Goal: Find specific page/section: Find specific page/section

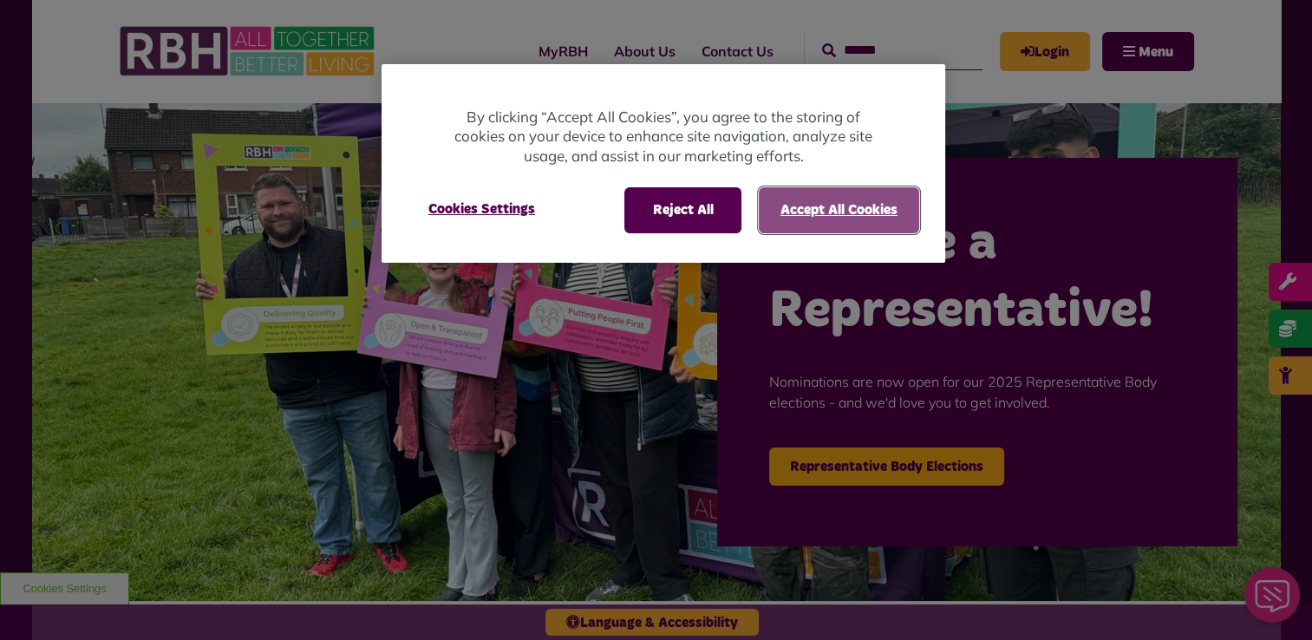
click at [826, 210] on button "Accept All Cookies" at bounding box center [839, 209] width 160 height 45
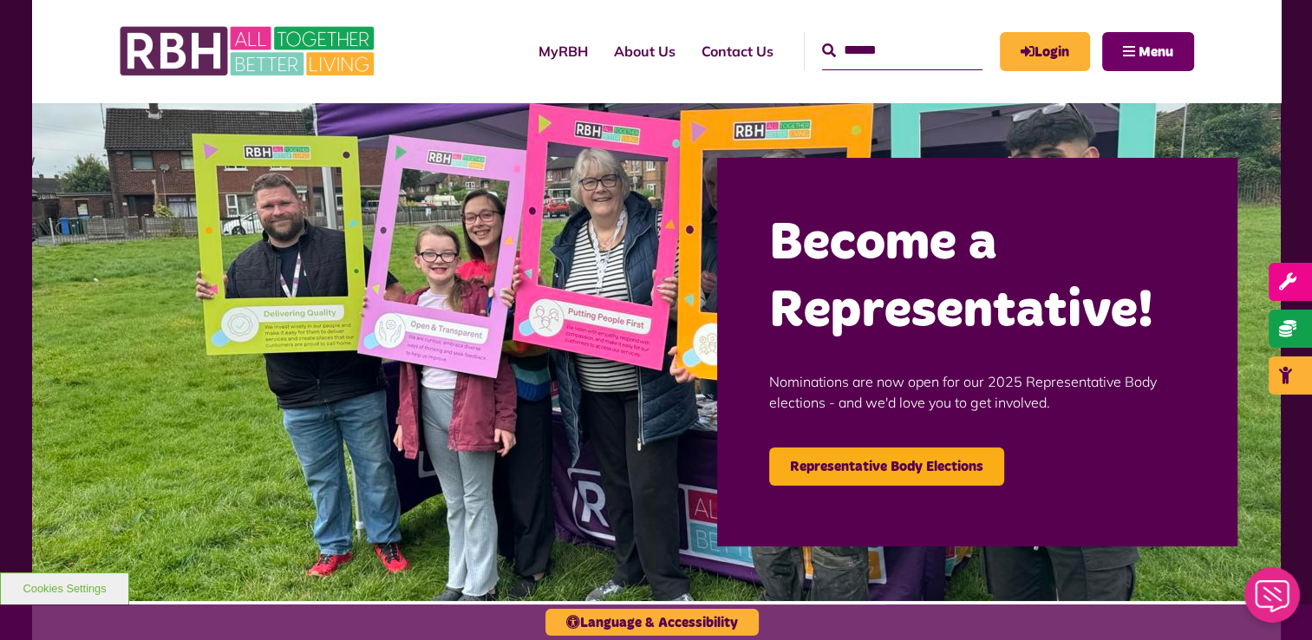
click at [1162, 54] on span "Menu" at bounding box center [1156, 52] width 35 height 14
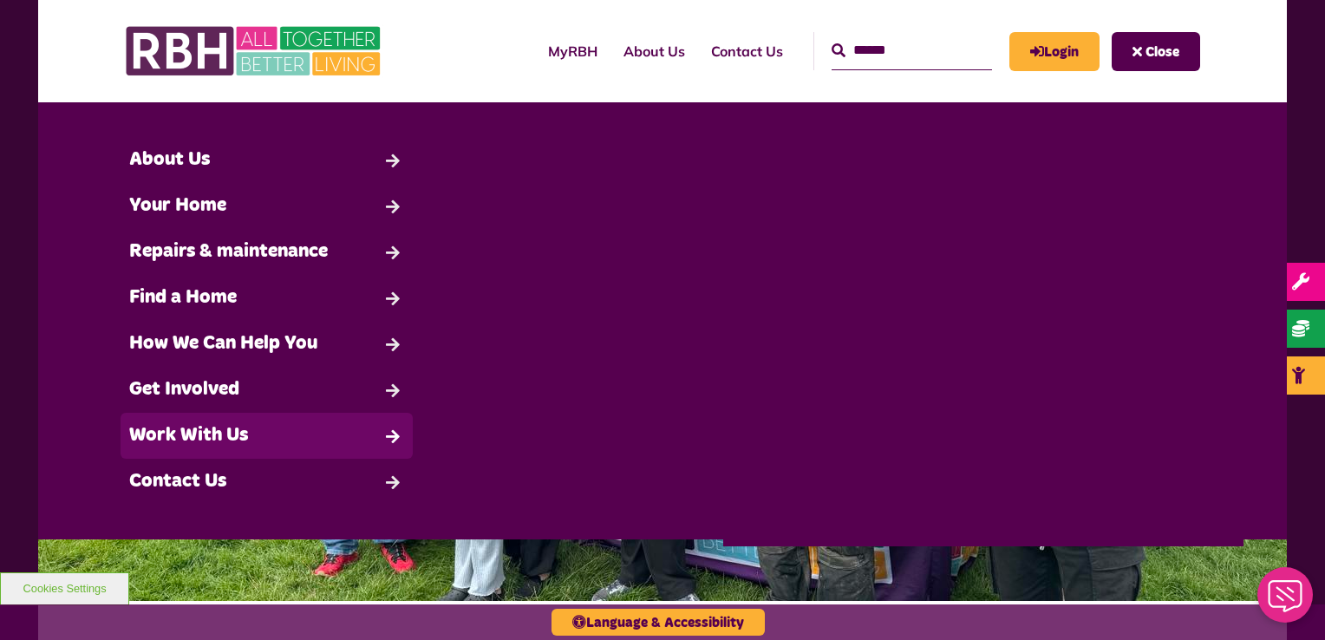
click at [163, 439] on link "Work With Us" at bounding box center [267, 436] width 292 height 46
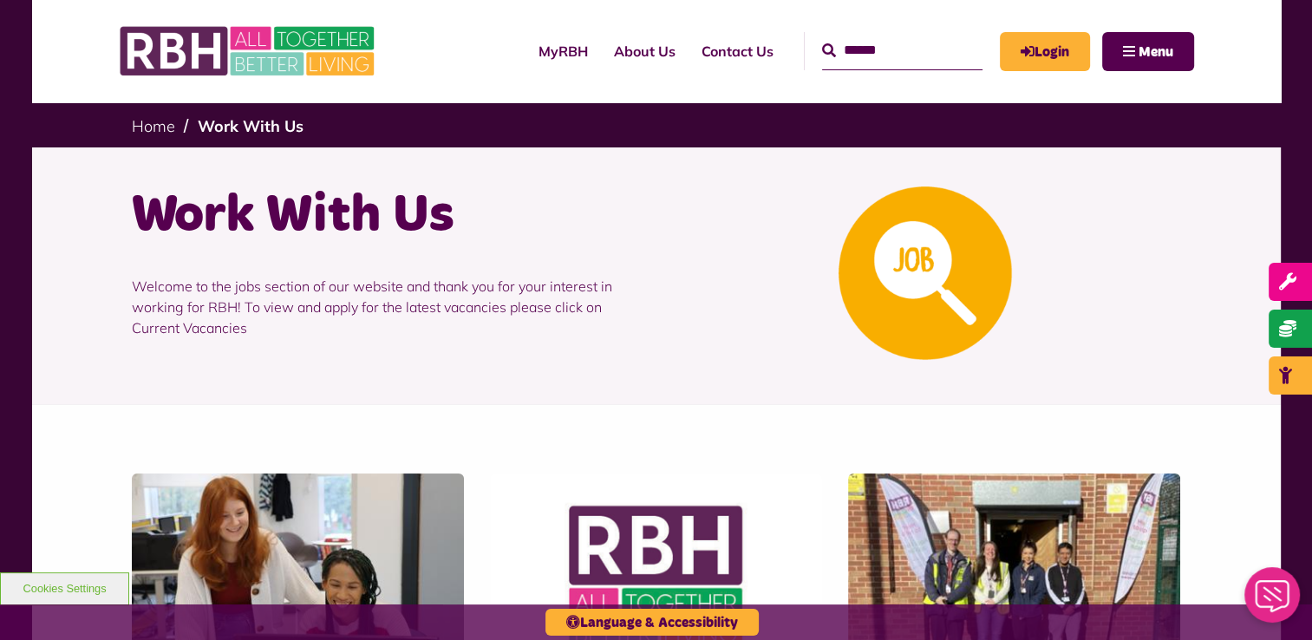
scroll to position [347, 0]
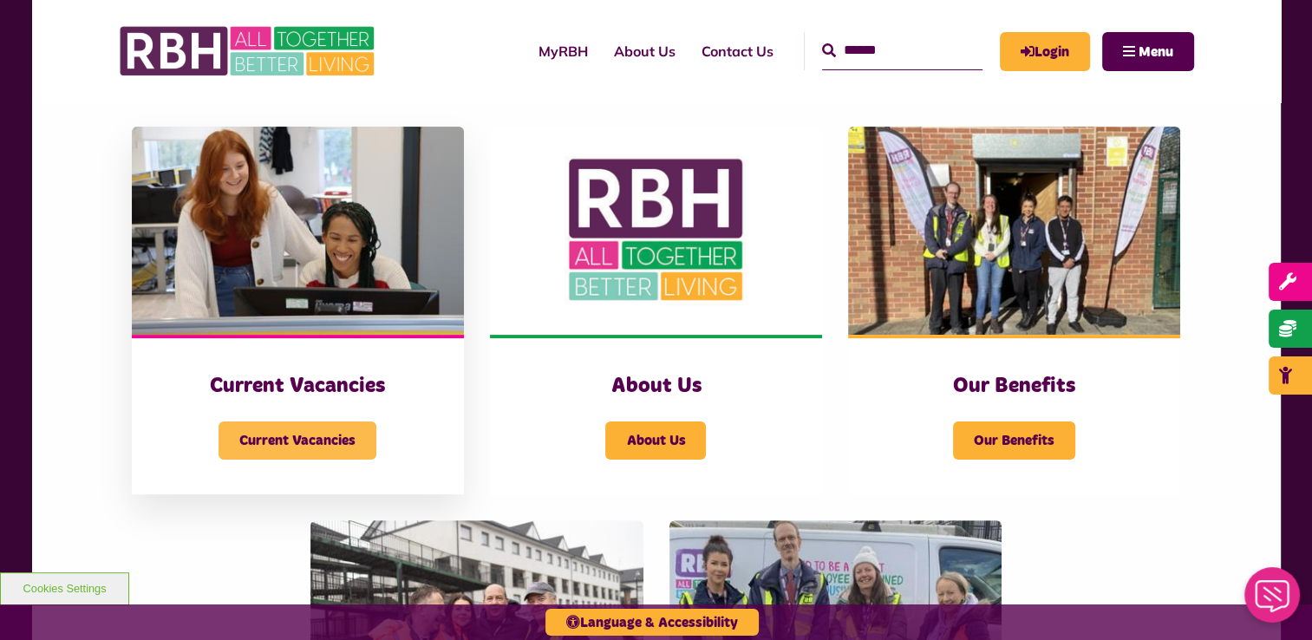
click at [313, 445] on span "Current Vacancies" at bounding box center [298, 441] width 158 height 38
